Goal: Information Seeking & Learning: Learn about a topic

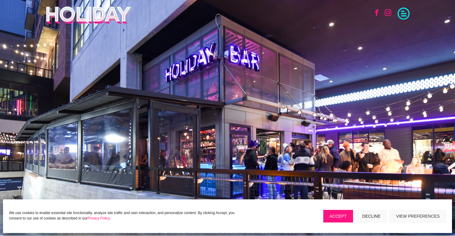
click at [365, 214] on button "Decline" at bounding box center [371, 216] width 31 height 13
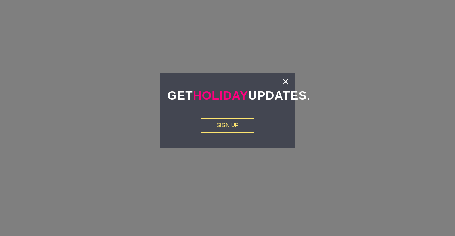
scroll to position [902, 0]
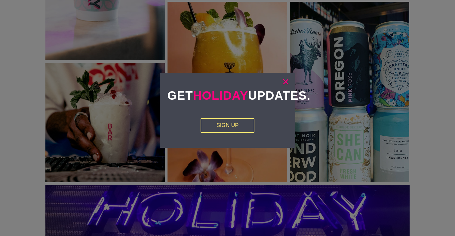
click at [284, 79] on link "×" at bounding box center [285, 82] width 7 height 6
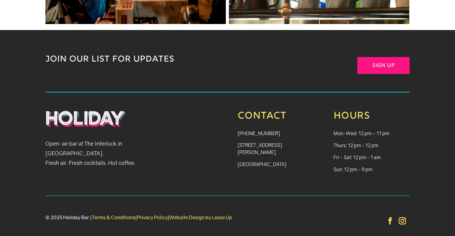
scroll to position [1307, 0]
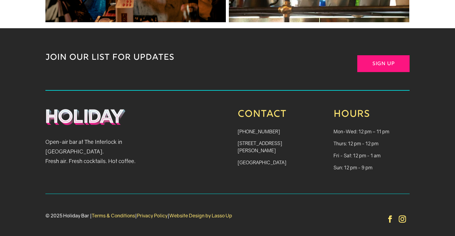
click at [216, 149] on div "Open-air bar at The Interlock in West Midtown. Fresh air. Fresh cocktails. Hot …" at bounding box center [227, 142] width 364 height 103
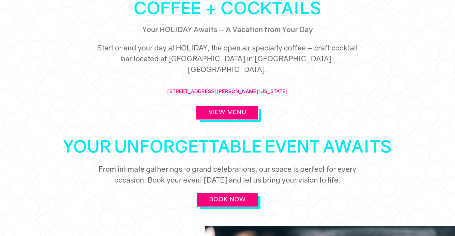
scroll to position [0, 0]
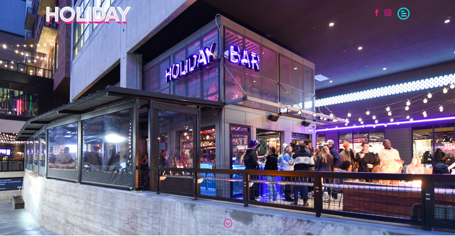
click at [405, 14] on span at bounding box center [404, 13] width 12 height 12
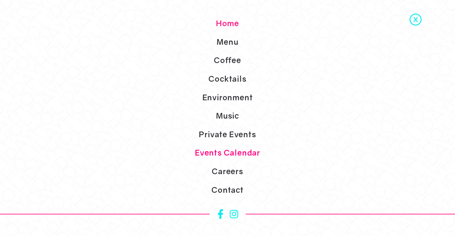
click at [238, 154] on link "Events Calendar" at bounding box center [227, 153] width 455 height 19
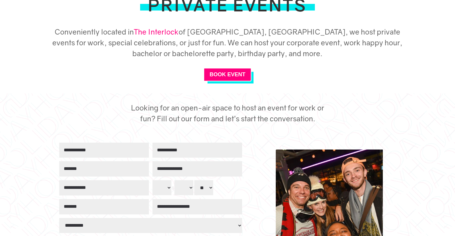
scroll to position [144, 0]
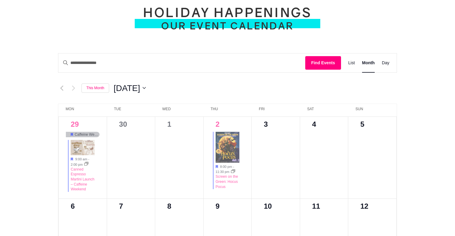
scroll to position [217, 0]
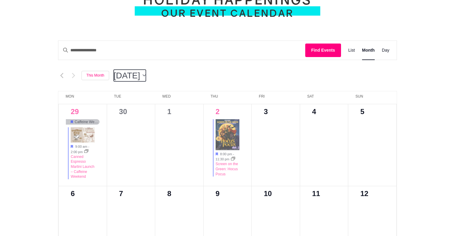
click at [146, 77] on icon "button" at bounding box center [144, 75] width 3 height 2
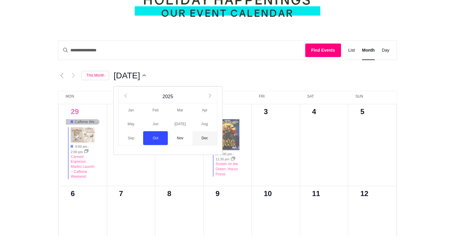
click at [208, 137] on span "Dec" at bounding box center [205, 138] width 25 height 14
type input "*********"
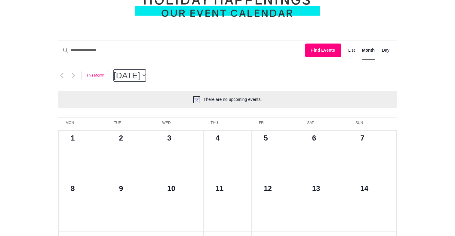
click at [146, 76] on button "12/2025 [DATE]" at bounding box center [130, 76] width 32 height 12
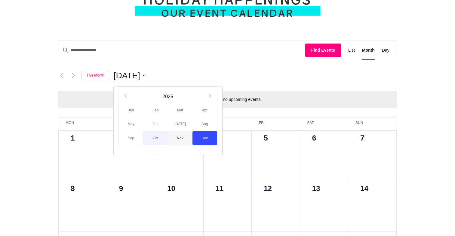
click at [179, 137] on span "Nov" at bounding box center [180, 138] width 25 height 14
type input "*********"
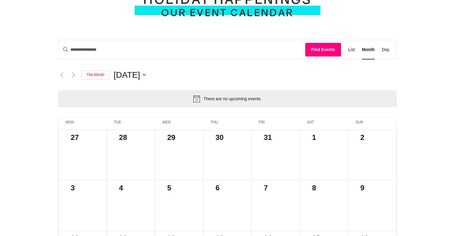
scroll to position [180, 0]
